Goal: Information Seeking & Learning: Learn about a topic

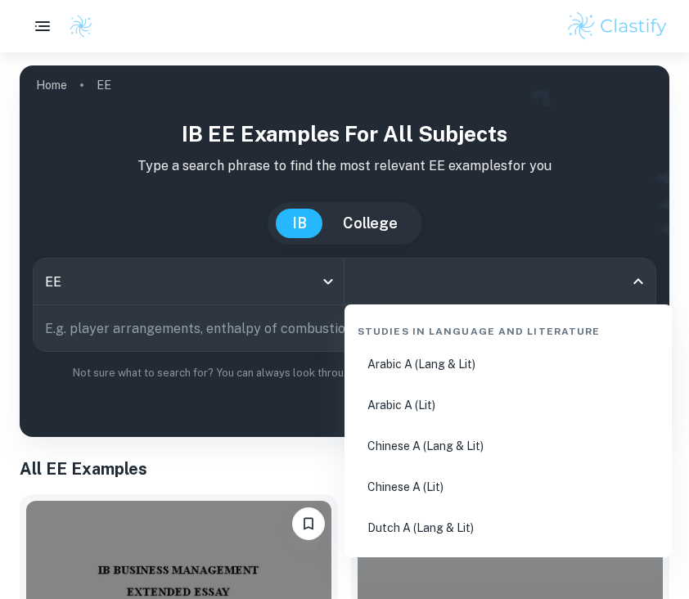
click at [378, 296] on input "All Subjects" at bounding box center [488, 281] width 272 height 31
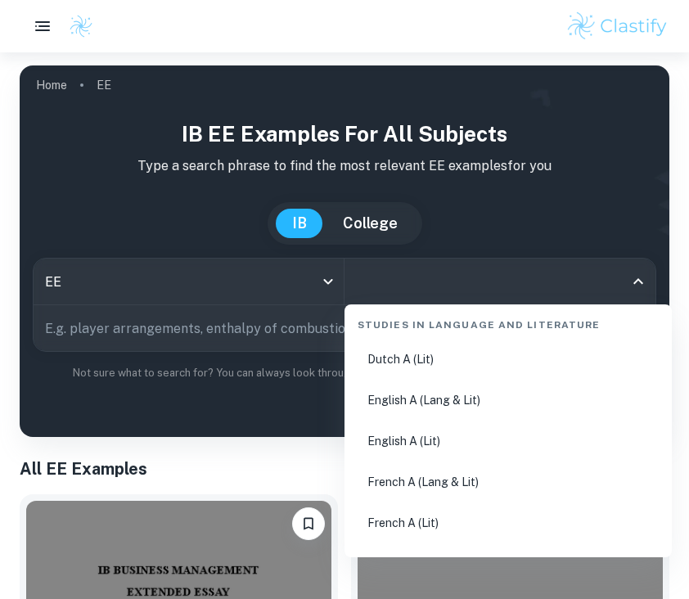
scroll to position [189, 0]
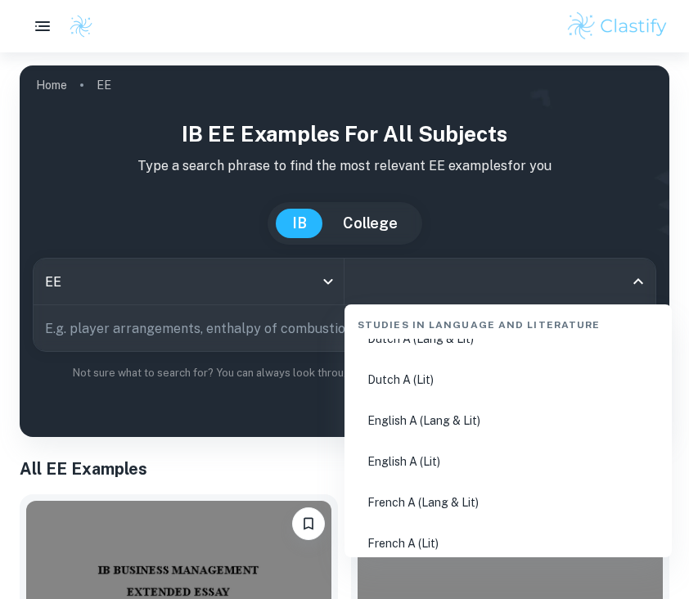
click at [416, 429] on li "English A (Lang & Lit)" at bounding box center [508, 421] width 314 height 38
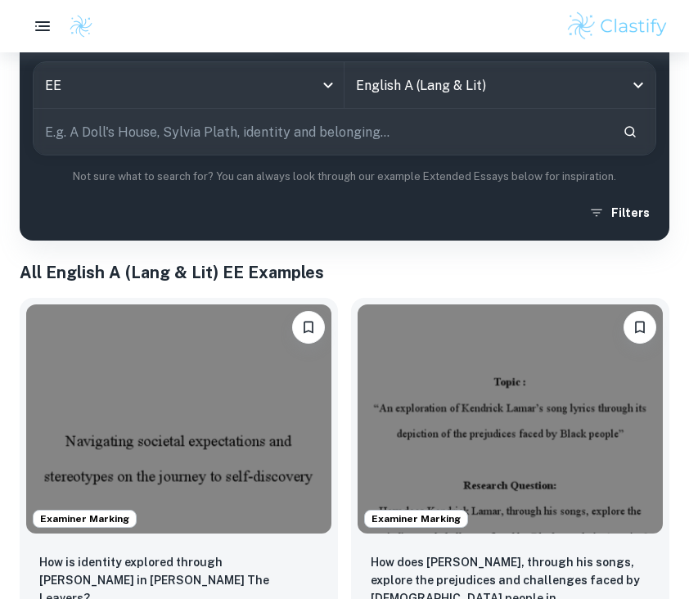
scroll to position [312, 0]
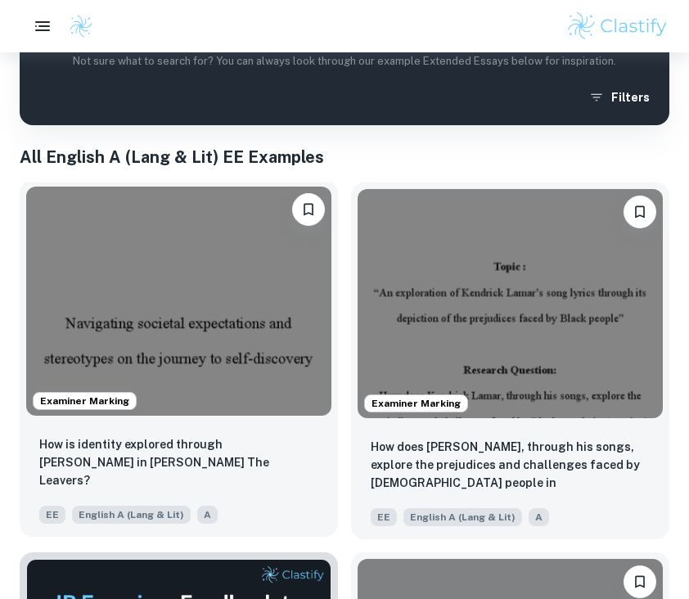
click at [289, 352] on img at bounding box center [178, 301] width 305 height 229
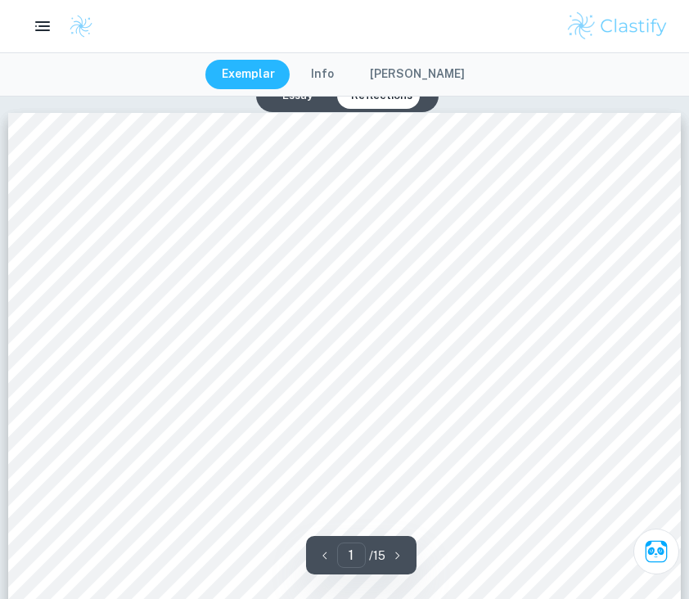
scroll to position [227, 0]
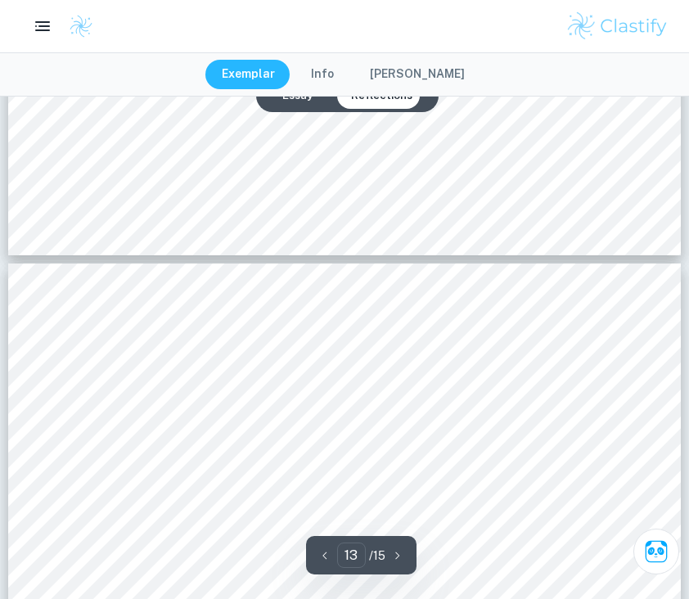
type input "14"
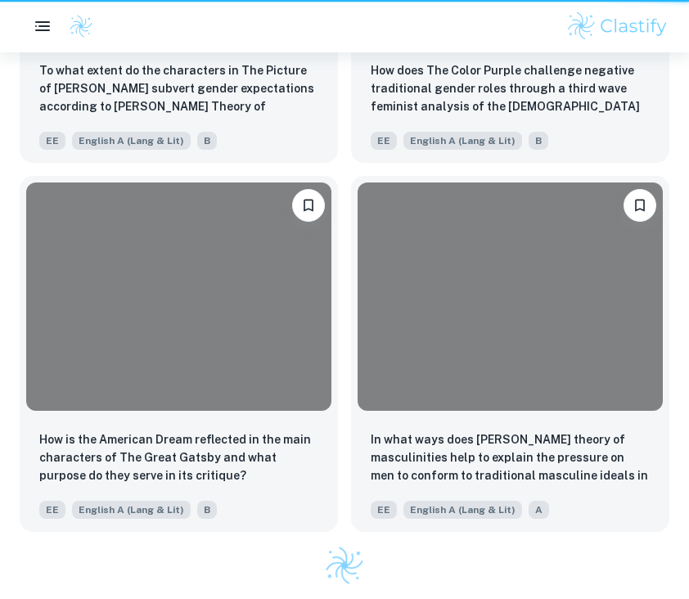
scroll to position [312, 0]
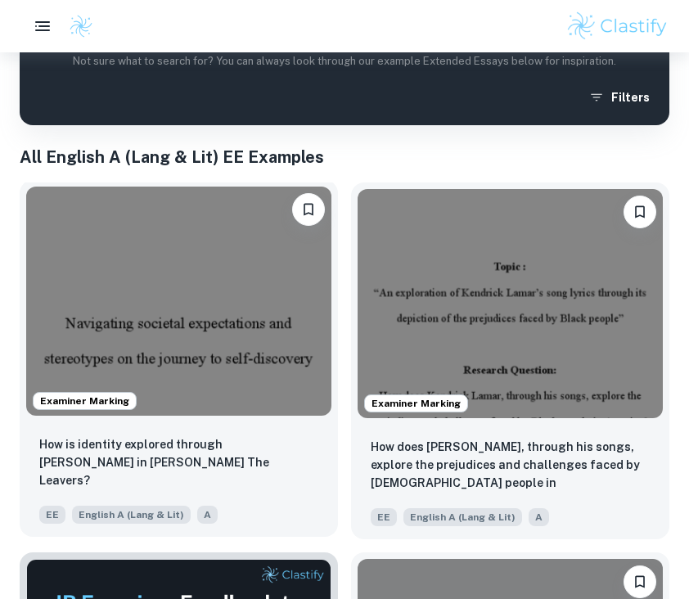
click at [159, 320] on img at bounding box center [178, 301] width 305 height 229
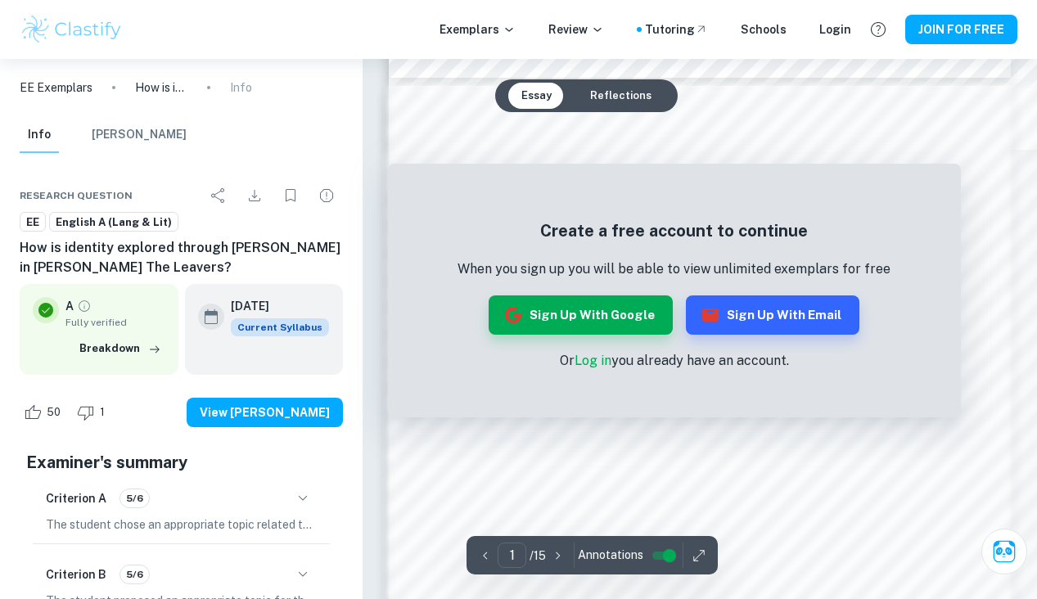
scroll to position [1354, 0]
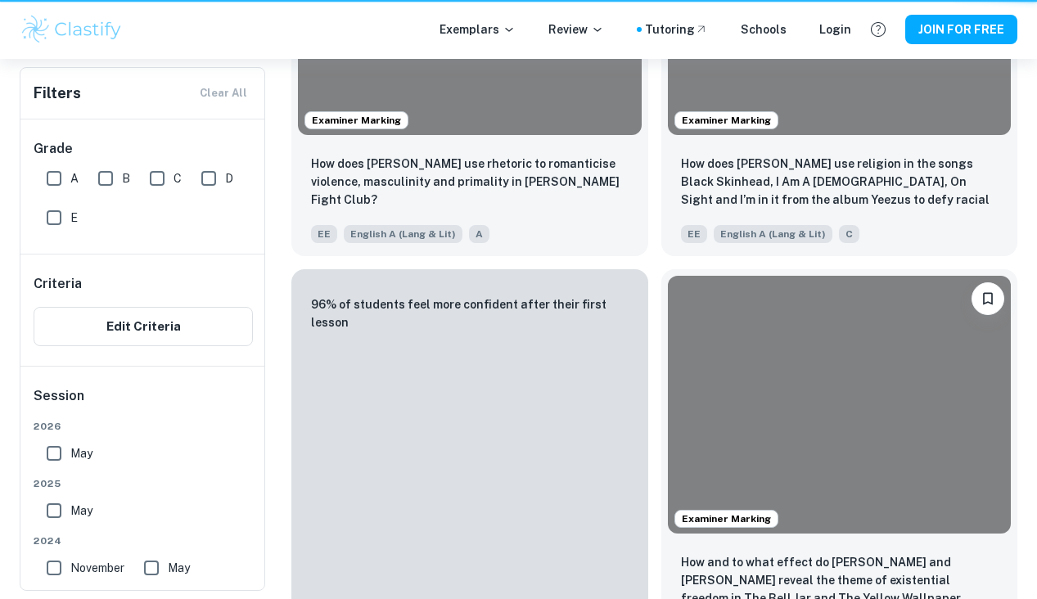
scroll to position [312, 0]
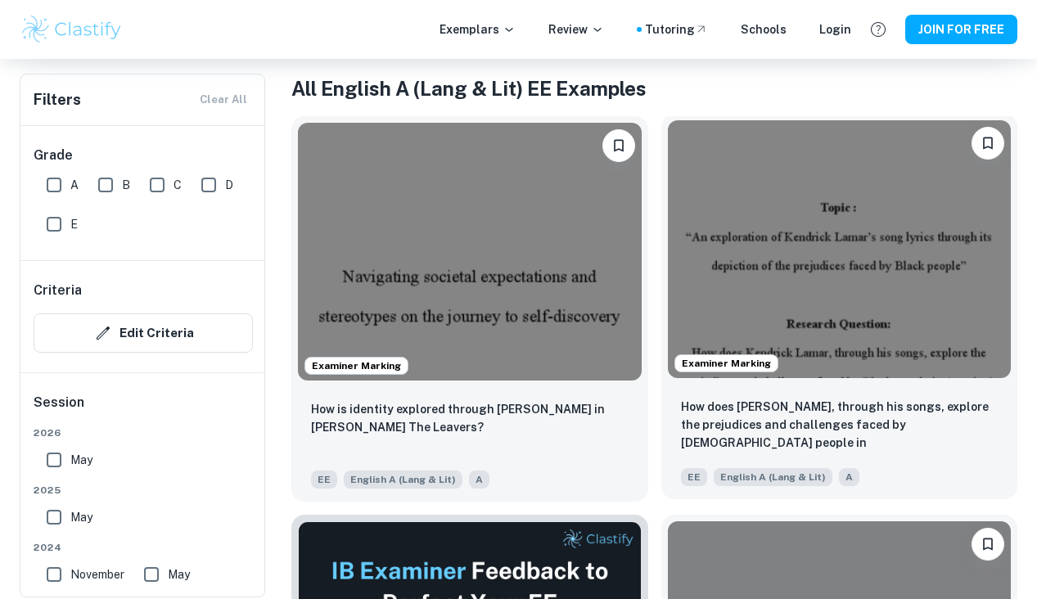
click at [689, 232] on img at bounding box center [840, 249] width 344 height 258
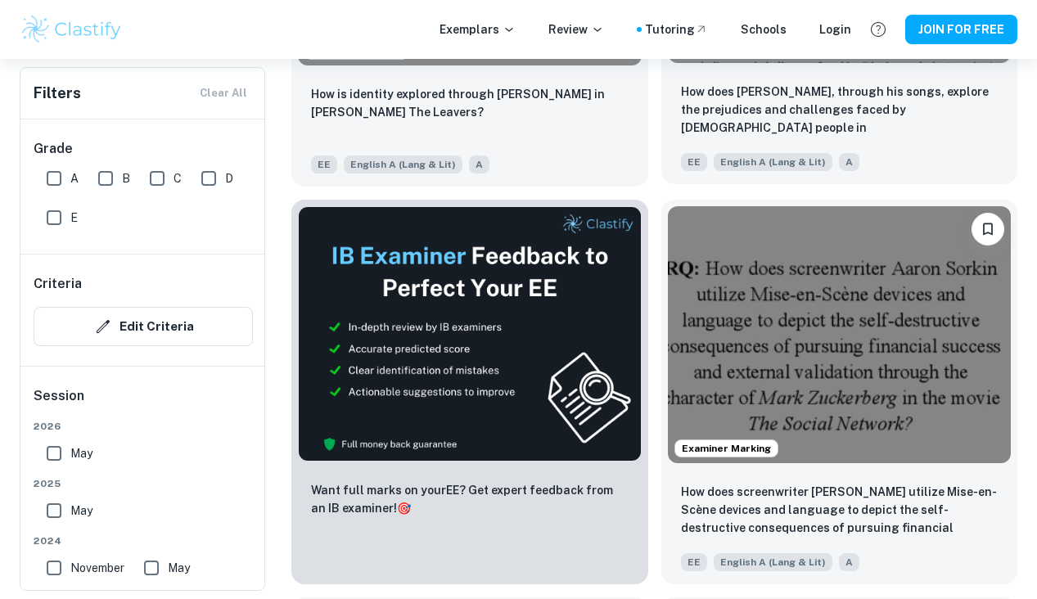
scroll to position [628, 0]
click at [689, 321] on img at bounding box center [840, 334] width 344 height 258
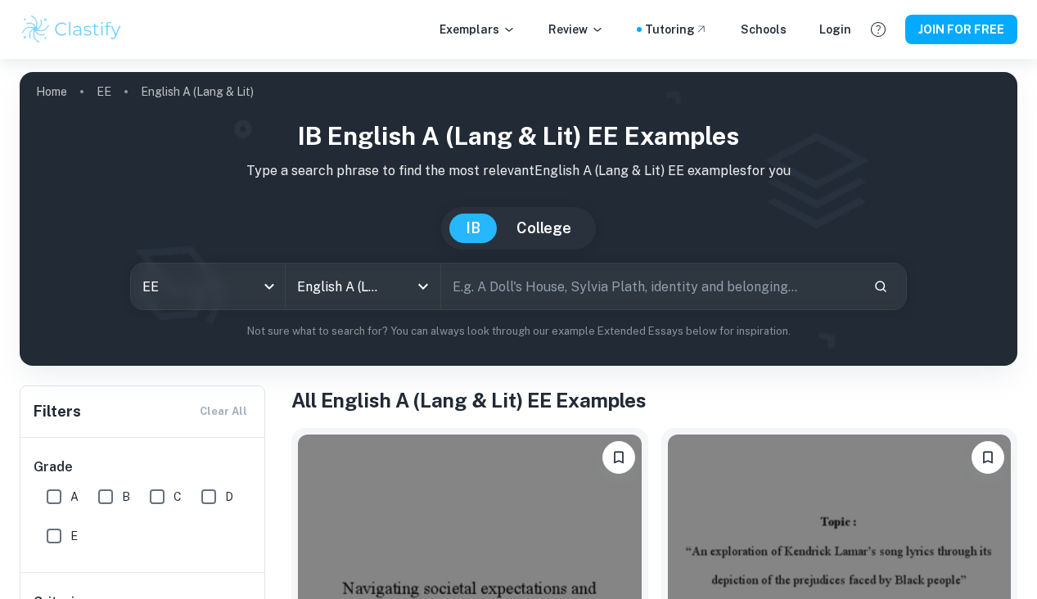
click at [458, 295] on input "text" at bounding box center [651, 287] width 420 height 46
type input "social media influence"
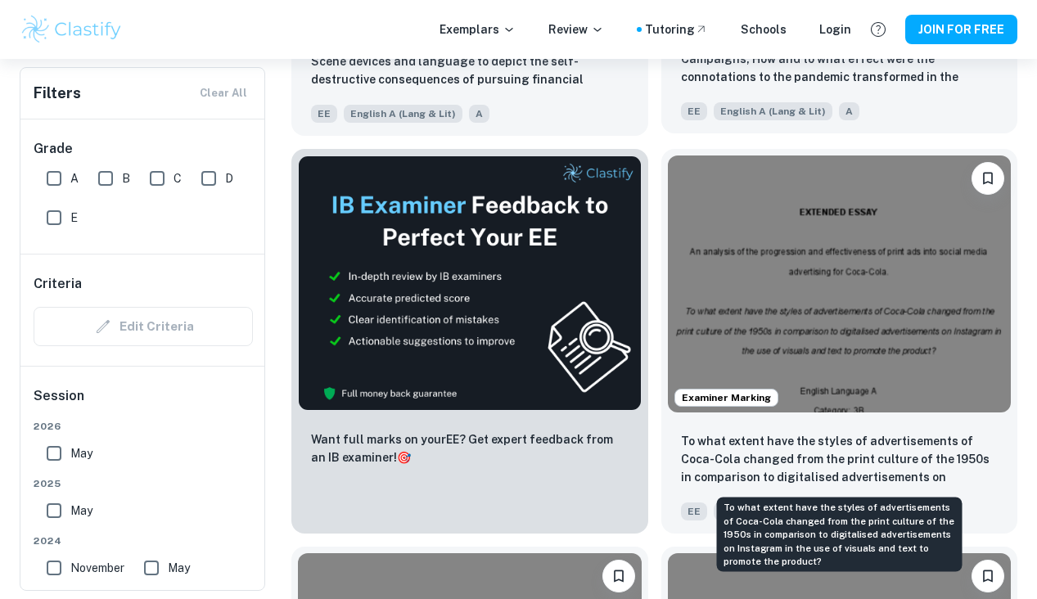
scroll to position [676, 0]
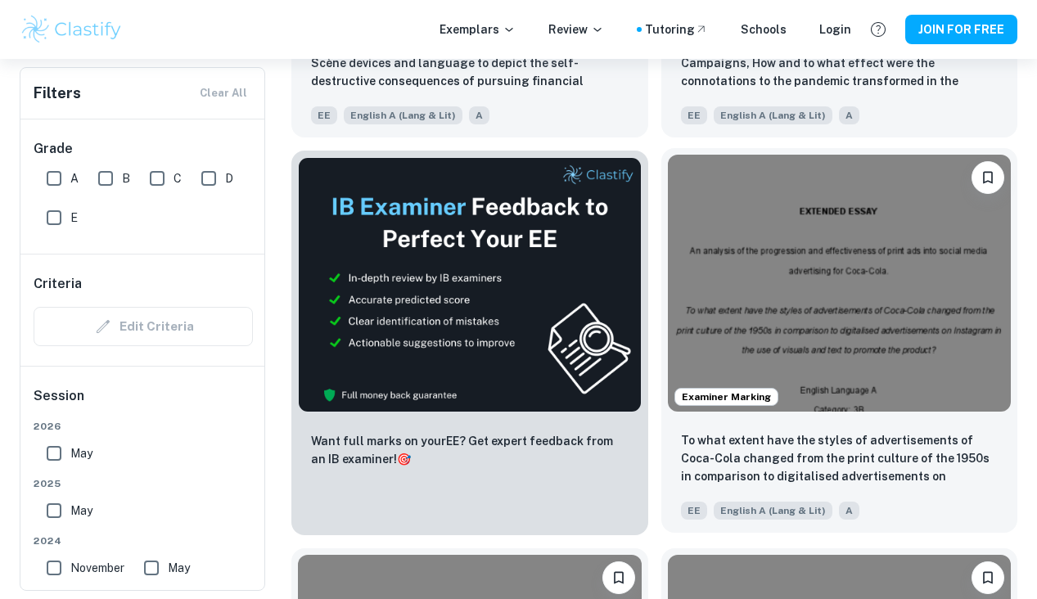
click at [689, 305] on img at bounding box center [840, 284] width 344 height 258
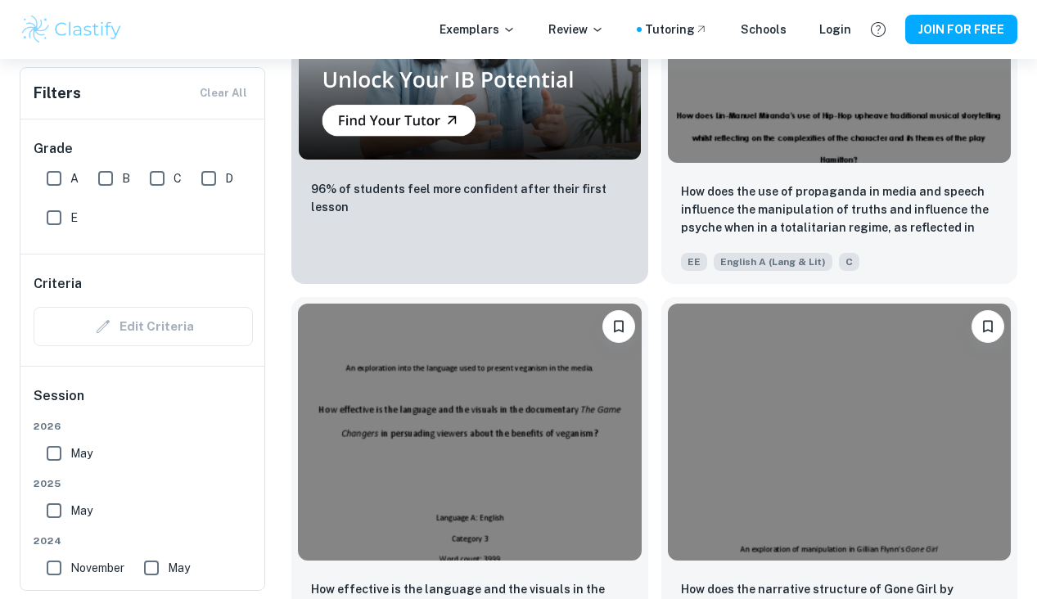
scroll to position [1726, 0]
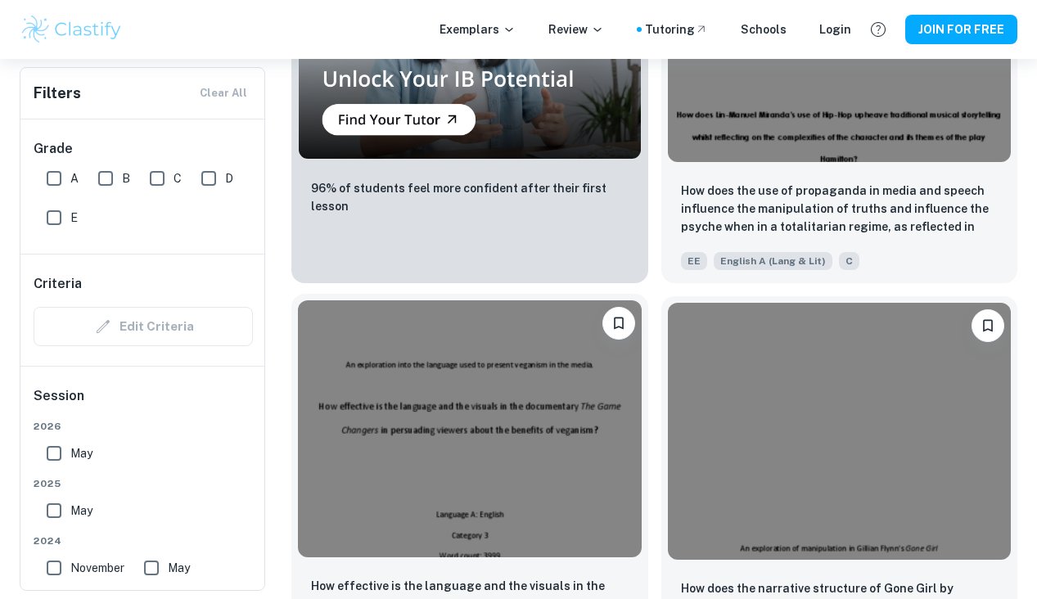
click at [512, 441] on img at bounding box center [470, 429] width 344 height 258
